Goal: Transaction & Acquisition: Purchase product/service

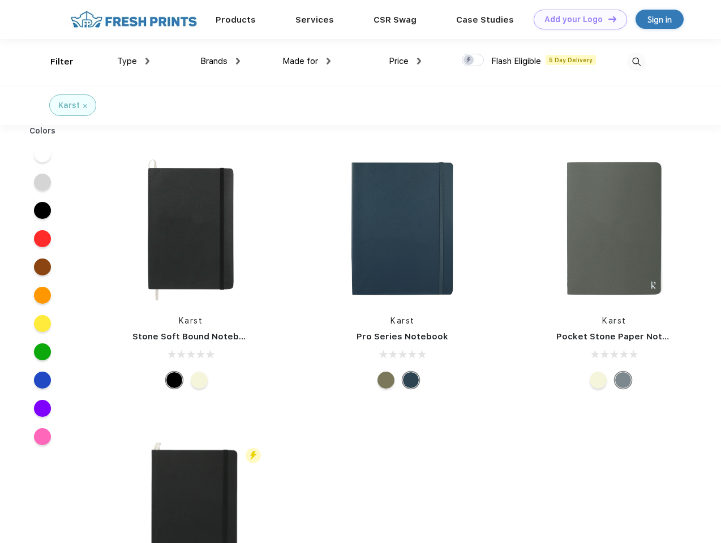
scroll to position [1, 0]
click at [576, 19] on link "Add your Logo Design Tool" at bounding box center [579, 20] width 93 height 20
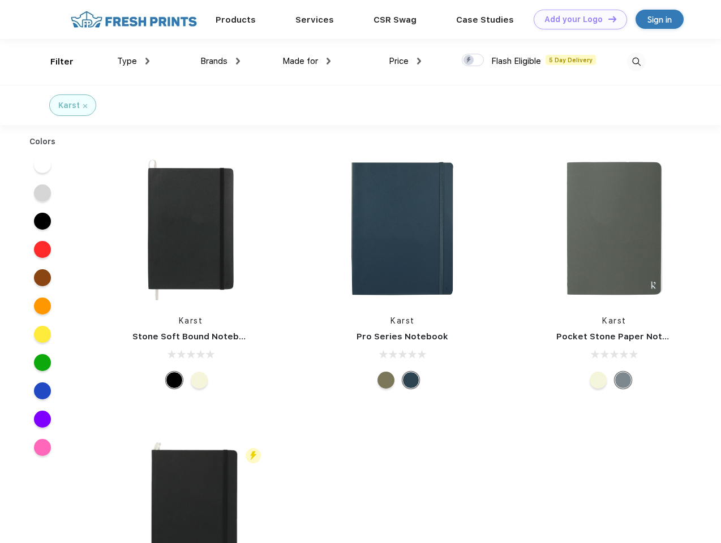
click at [0, 0] on div "Design Tool" at bounding box center [0, 0] width 0 height 0
click at [607, 19] on link "Add your Logo Design Tool" at bounding box center [579, 20] width 93 height 20
click at [54, 62] on div "Filter" at bounding box center [61, 61] width 23 height 13
click at [133, 61] on span "Type" at bounding box center [127, 61] width 20 height 10
click at [220, 61] on span "Brands" at bounding box center [213, 61] width 27 height 10
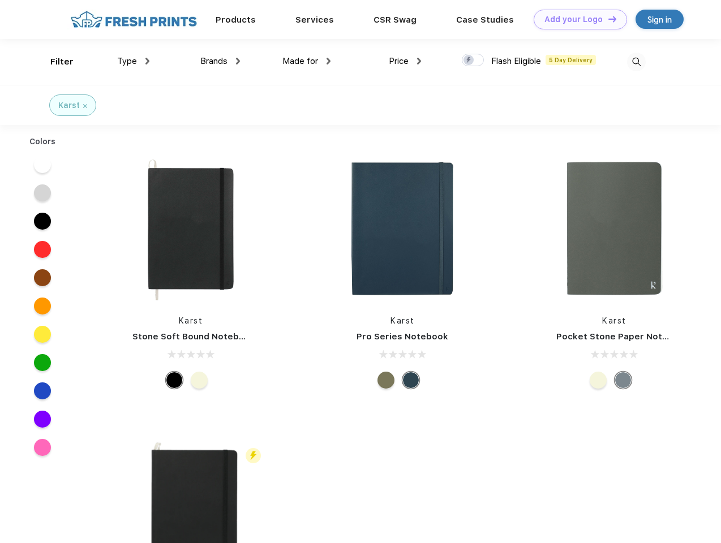
click at [307, 61] on span "Made for" at bounding box center [300, 61] width 36 height 10
click at [405, 61] on span "Price" at bounding box center [399, 61] width 20 height 10
click at [473, 61] on div at bounding box center [473, 60] width 22 height 12
click at [469, 61] on input "checkbox" at bounding box center [465, 56] width 7 height 7
click at [636, 62] on img at bounding box center [636, 62] width 19 height 19
